Goal: Task Accomplishment & Management: Manage account settings

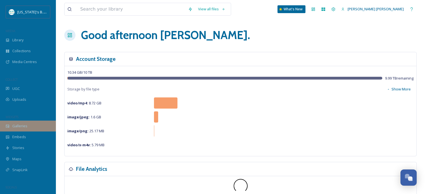
click at [31, 127] on div "Galleries" at bounding box center [28, 126] width 56 height 11
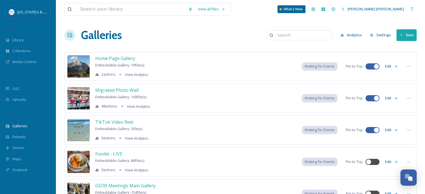
click at [384, 35] on button "Settings" at bounding box center [380, 35] width 27 height 11
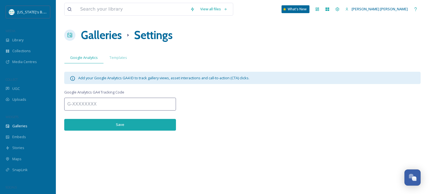
click at [96, 106] on input at bounding box center [120, 104] width 112 height 13
click at [86, 90] on span "Google Analytics GA4 Tracking Code" at bounding box center [94, 92] width 60 height 5
click at [114, 59] on span "Templates" at bounding box center [119, 57] width 18 height 5
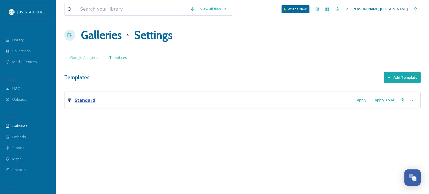
click at [88, 98] on strong "Standard" at bounding box center [85, 100] width 21 height 6
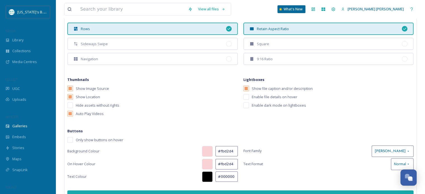
scroll to position [187, 0]
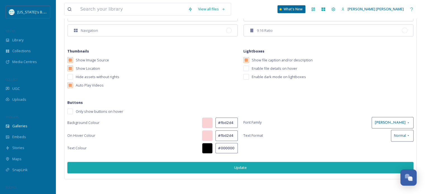
click at [145, 182] on div "Standard Apply Apply To All Layout Max Rows on First Load 2 Desktop Image Heigh…" at bounding box center [240, 50] width 352 height 291
click at [70, 110] on input "checkbox" at bounding box center [70, 112] width 6 height 6
checkbox input "false"
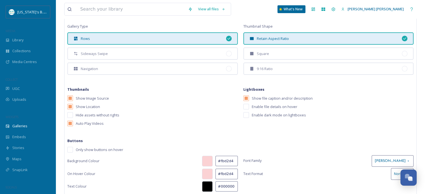
scroll to position [131, 0]
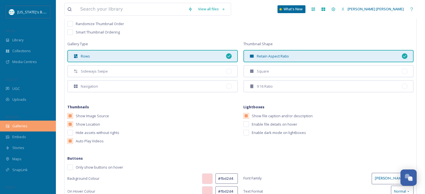
click at [28, 125] on div "Galleries" at bounding box center [28, 126] width 56 height 11
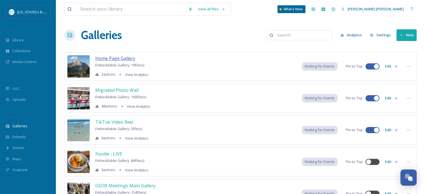
click at [119, 58] on span "Home Page Gallery" at bounding box center [115, 58] width 40 height 6
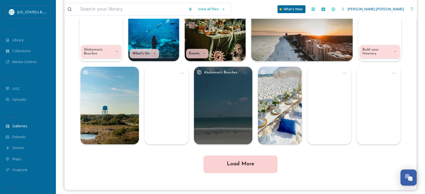
scroll to position [108, 0]
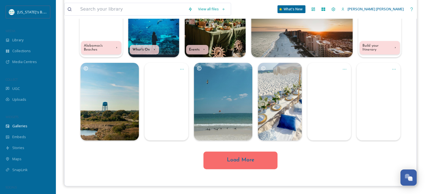
click at [244, 161] on button "Load More" at bounding box center [240, 161] width 74 height 18
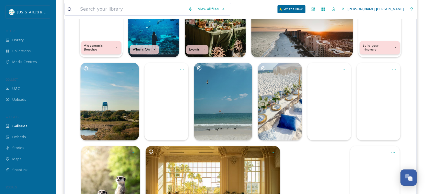
scroll to position [173, 0]
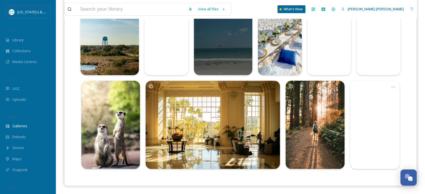
click at [229, 62] on div "Alabamas's Beaches" at bounding box center [223, 36] width 58 height 78
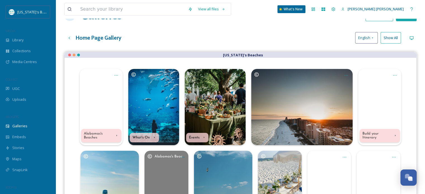
scroll to position [34, 0]
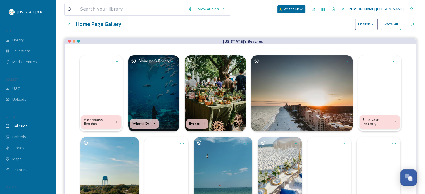
click at [162, 70] on div "Alabamas's Beaches" at bounding box center [153, 93] width 51 height 76
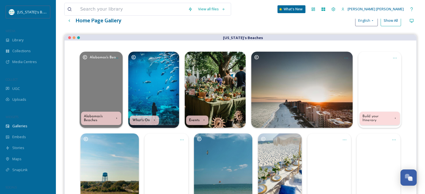
scroll to position [173, 0]
